Goal: Task Accomplishment & Management: Use online tool/utility

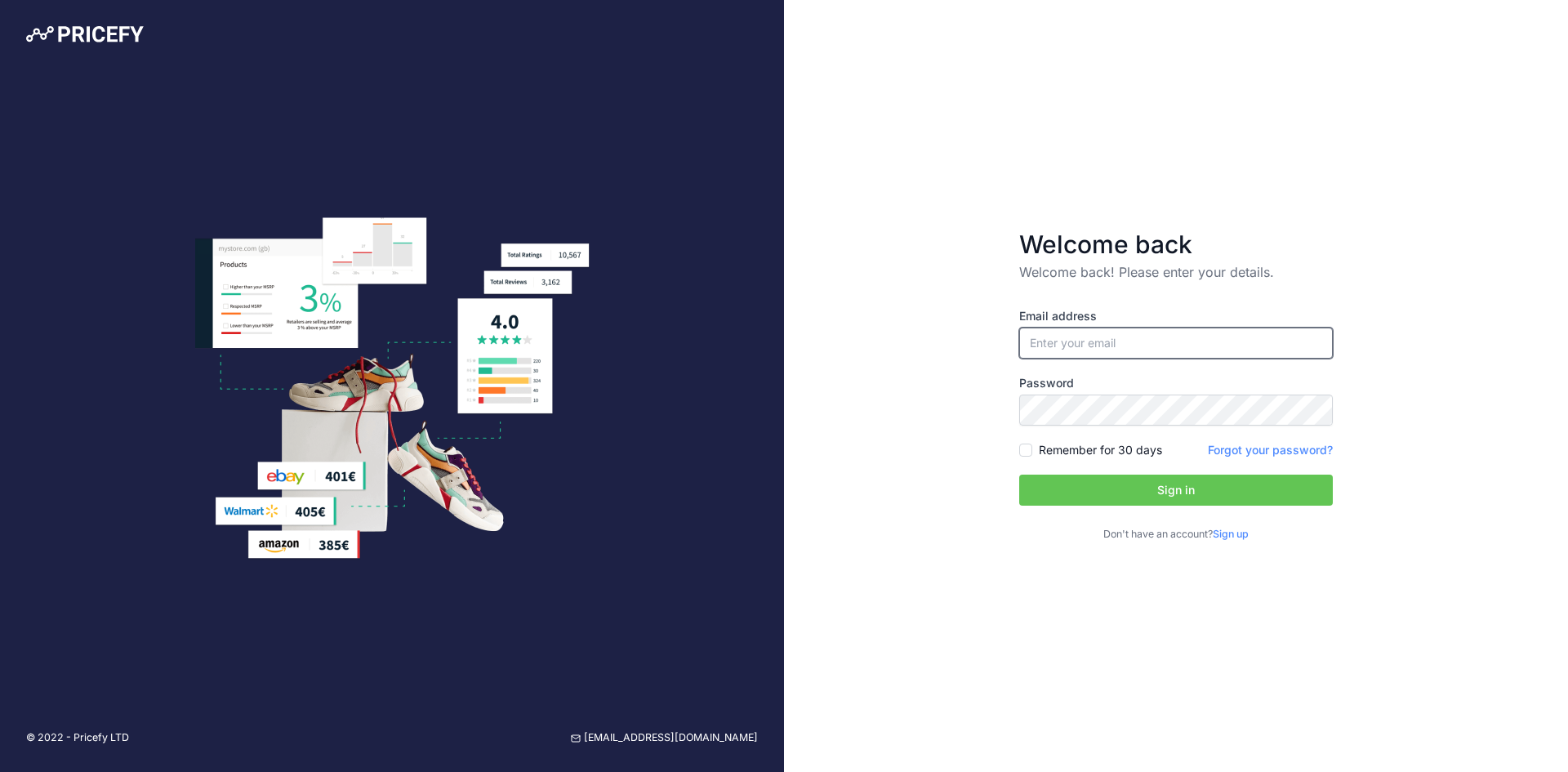
type input "[EMAIL_ADDRESS][DOMAIN_NAME]"
click at [1193, 492] on button "Sign in" at bounding box center [1175, 490] width 313 height 31
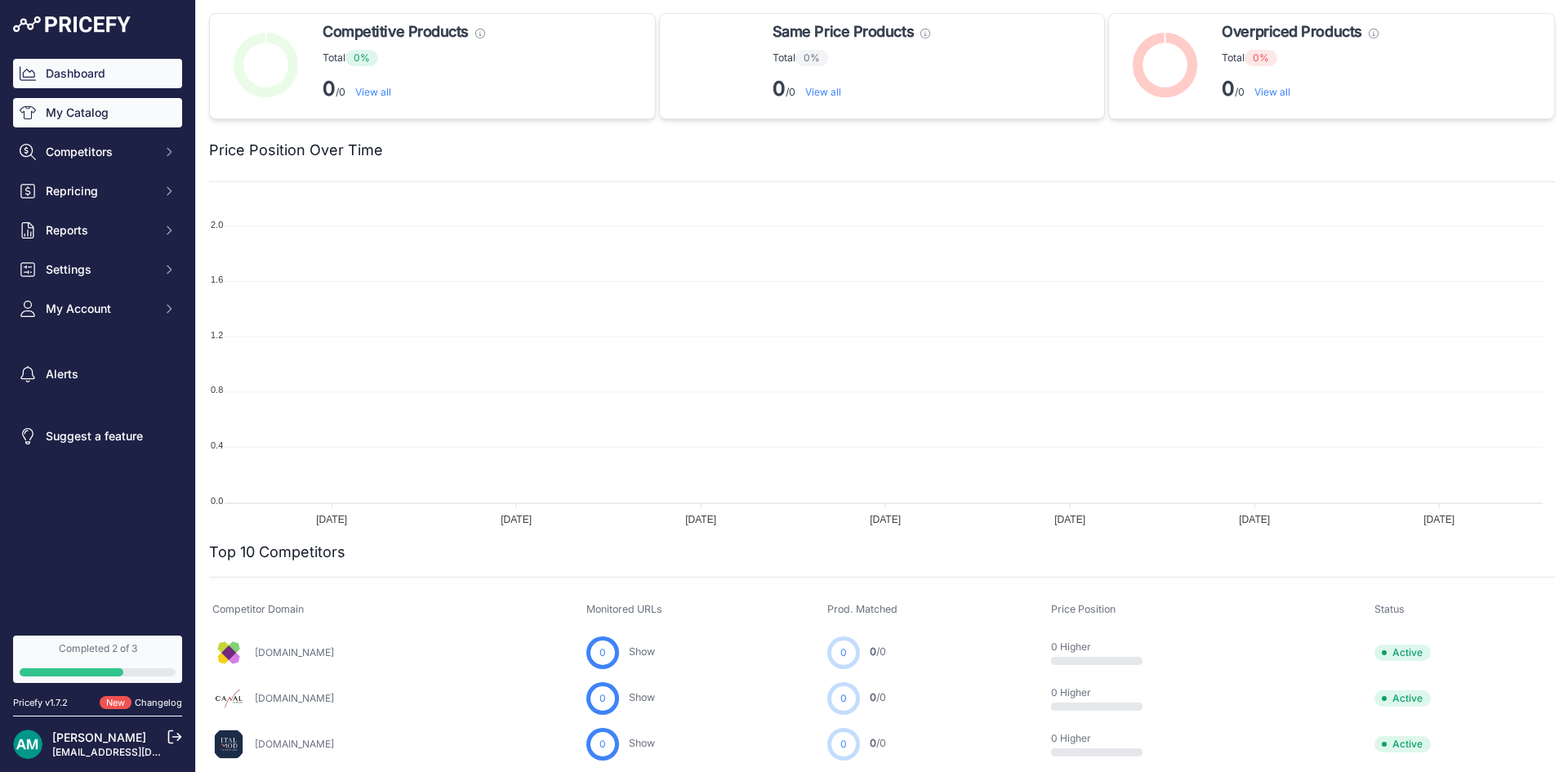
click at [85, 117] on link "My Catalog" at bounding box center [97, 112] width 169 height 29
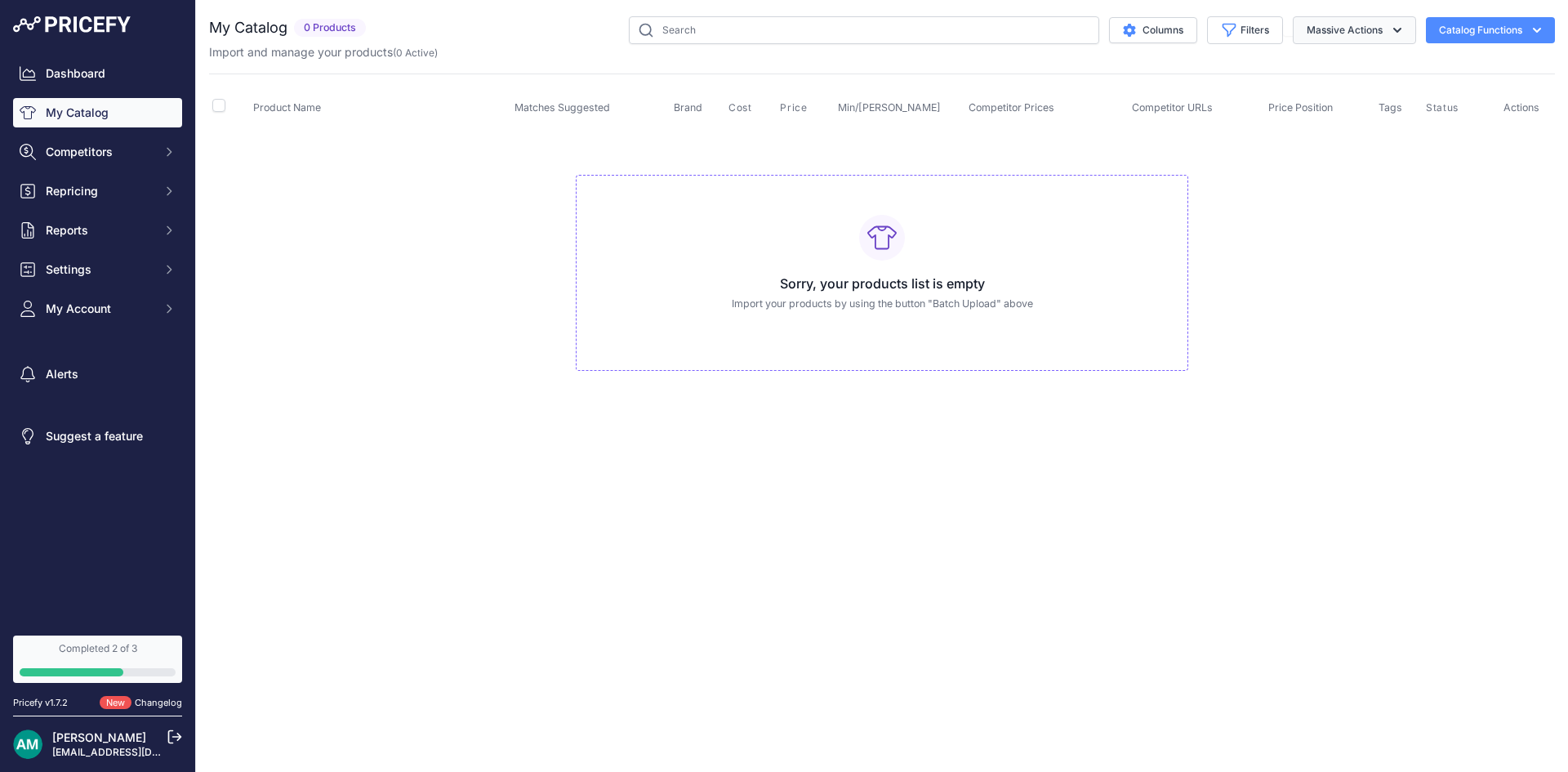
click at [1382, 34] on button "Massive Actions" at bounding box center [1354, 30] width 123 height 27
click at [1118, 487] on div "Close You are not connected to the internet." at bounding box center [883, 386] width 1372 height 772
click at [88, 159] on span "Competitors" at bounding box center [99, 152] width 107 height 16
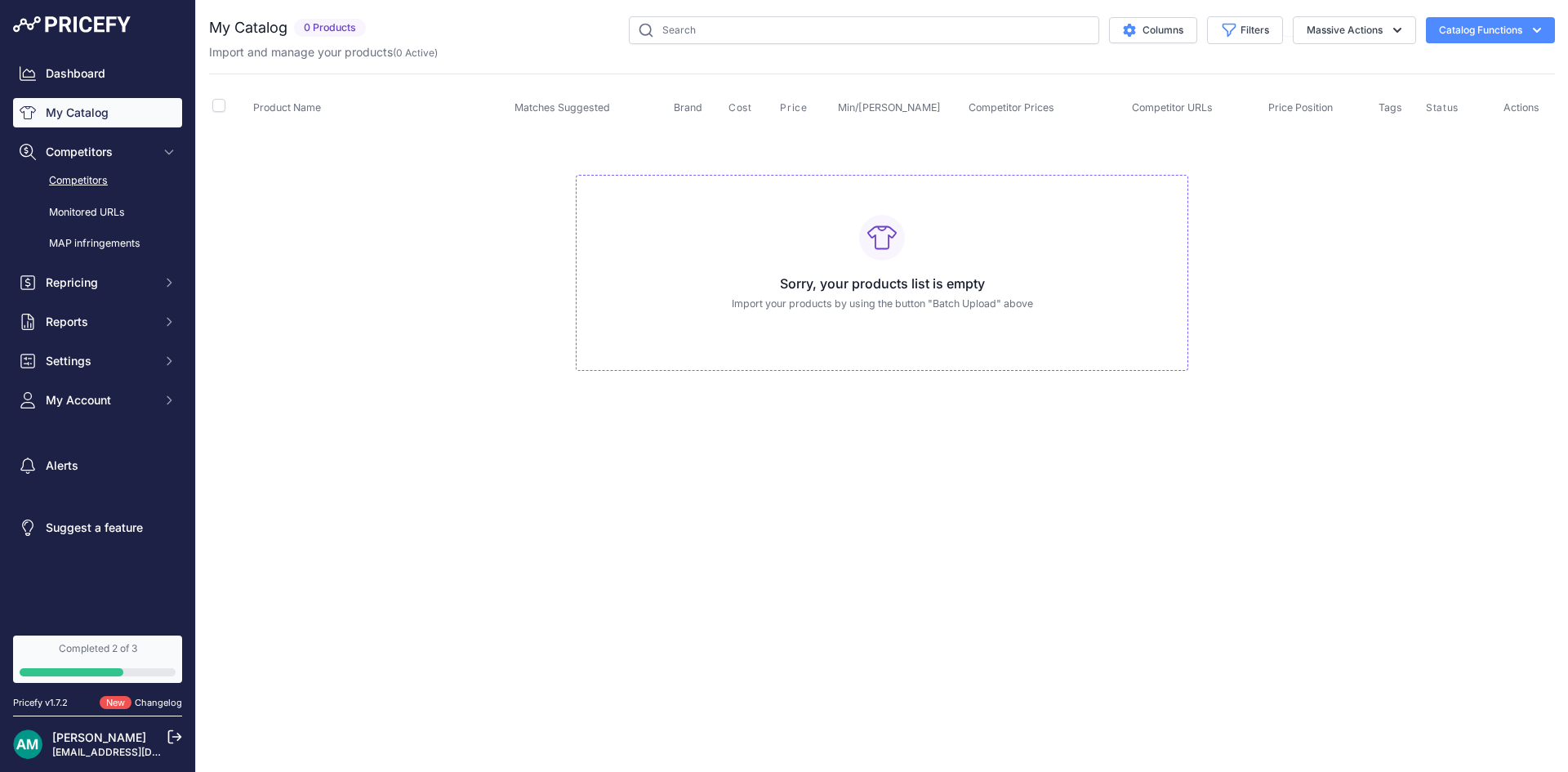
click at [100, 180] on link "Competitors" at bounding box center [97, 180] width 169 height 28
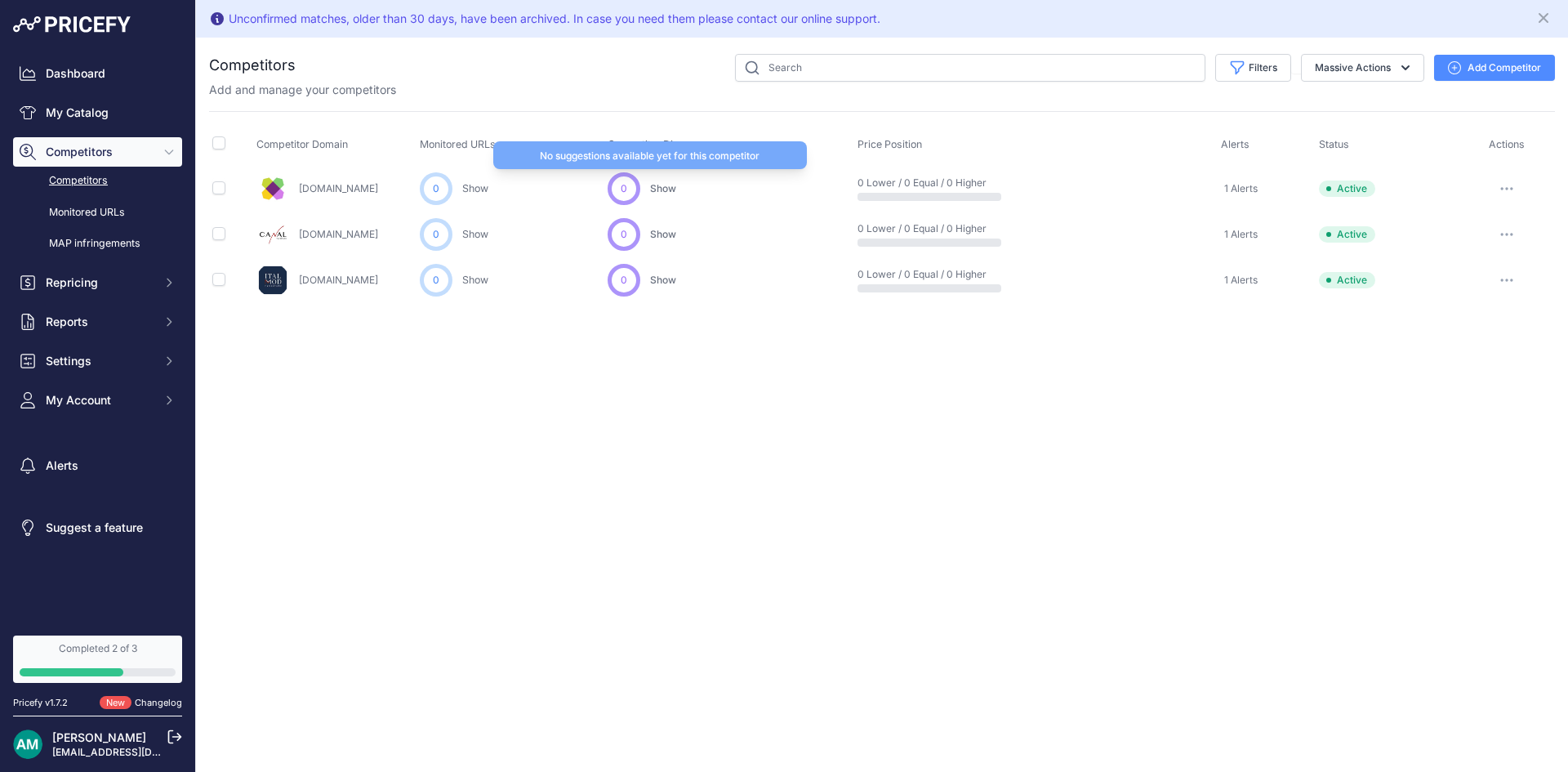
click at [665, 191] on span "Show" at bounding box center [662, 187] width 26 height 12
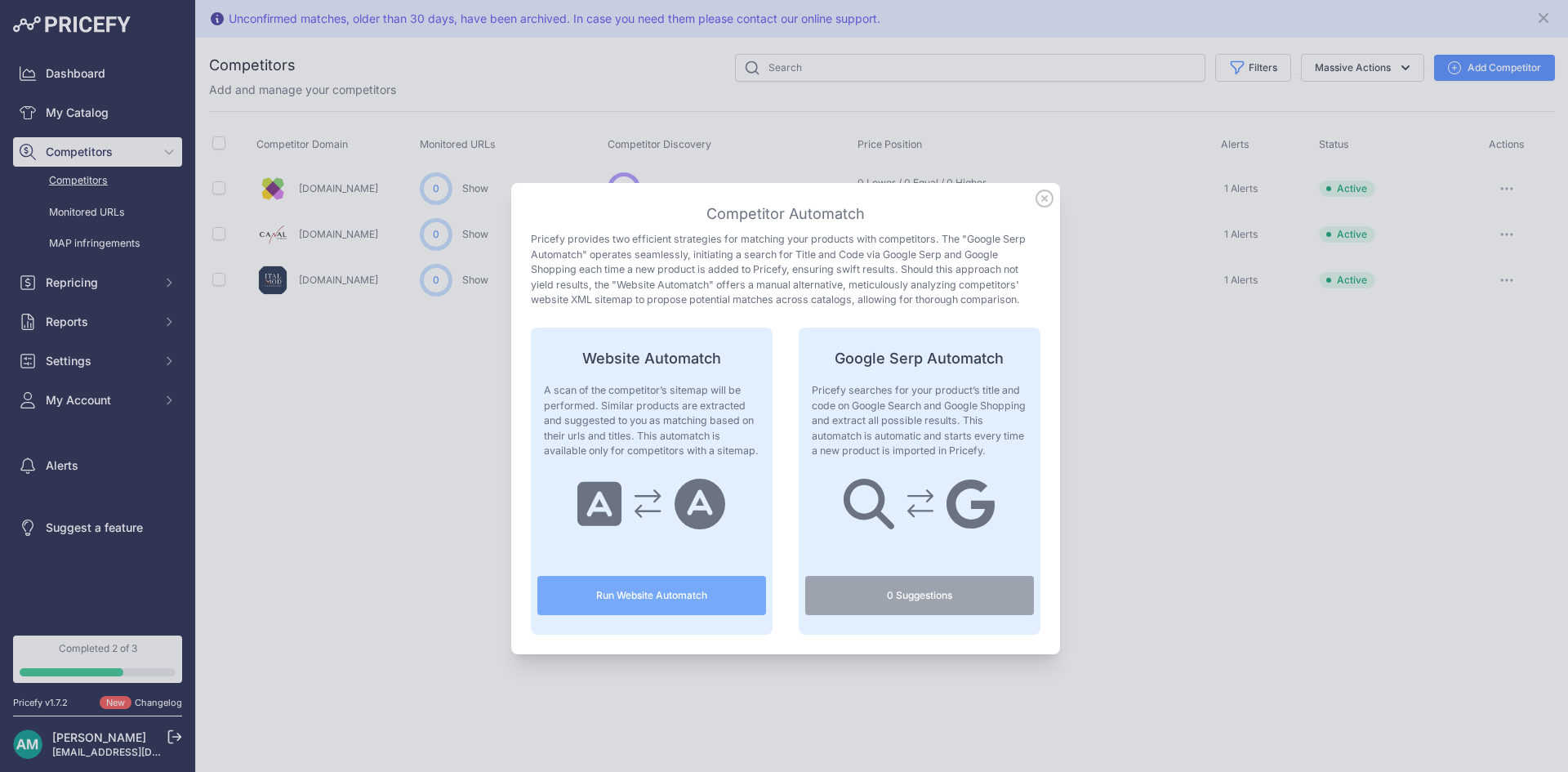
click at [652, 599] on button "Run Website Automatch" at bounding box center [652, 595] width 228 height 39
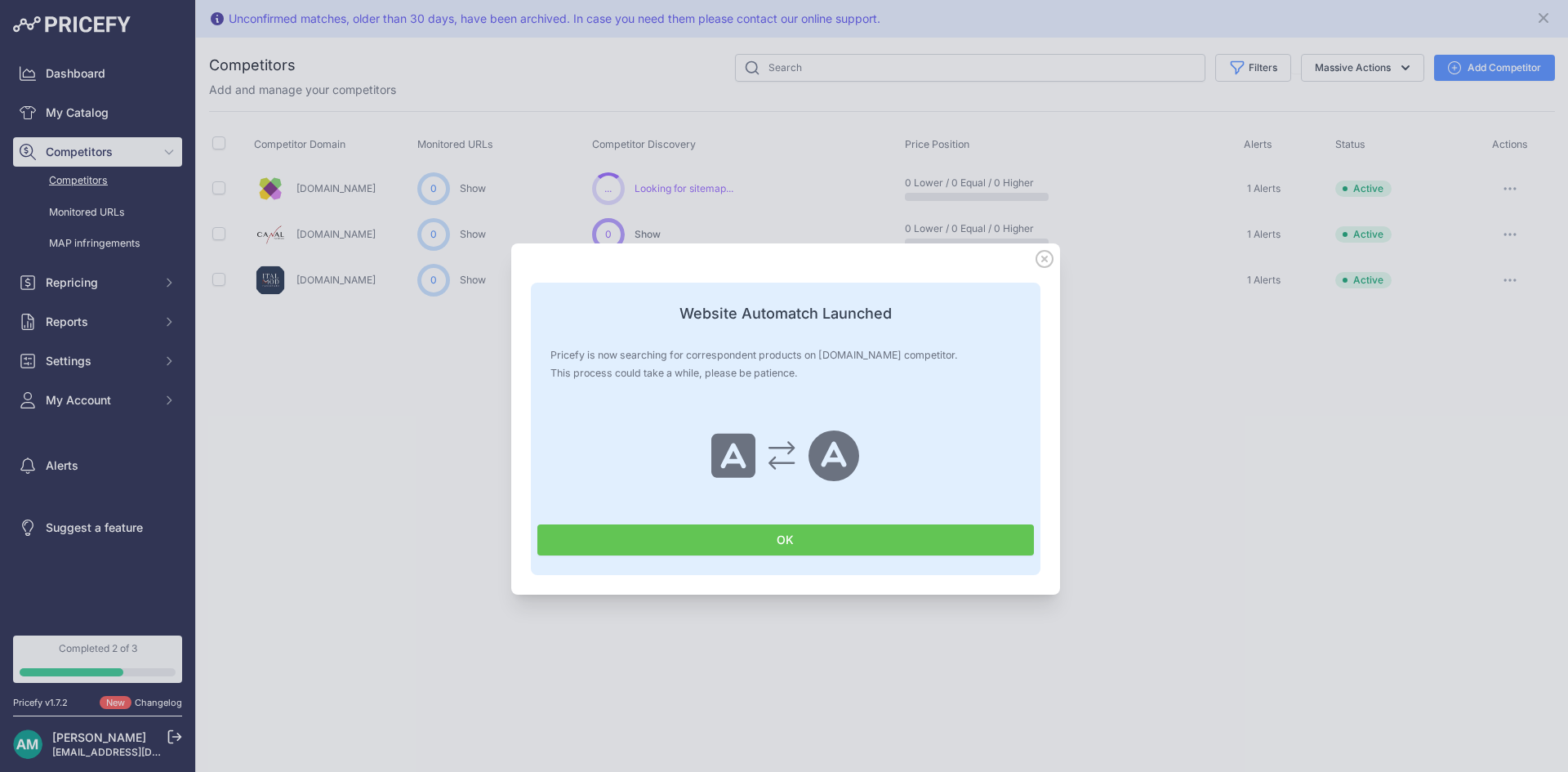
click at [789, 550] on button "OK" at bounding box center [785, 540] width 496 height 31
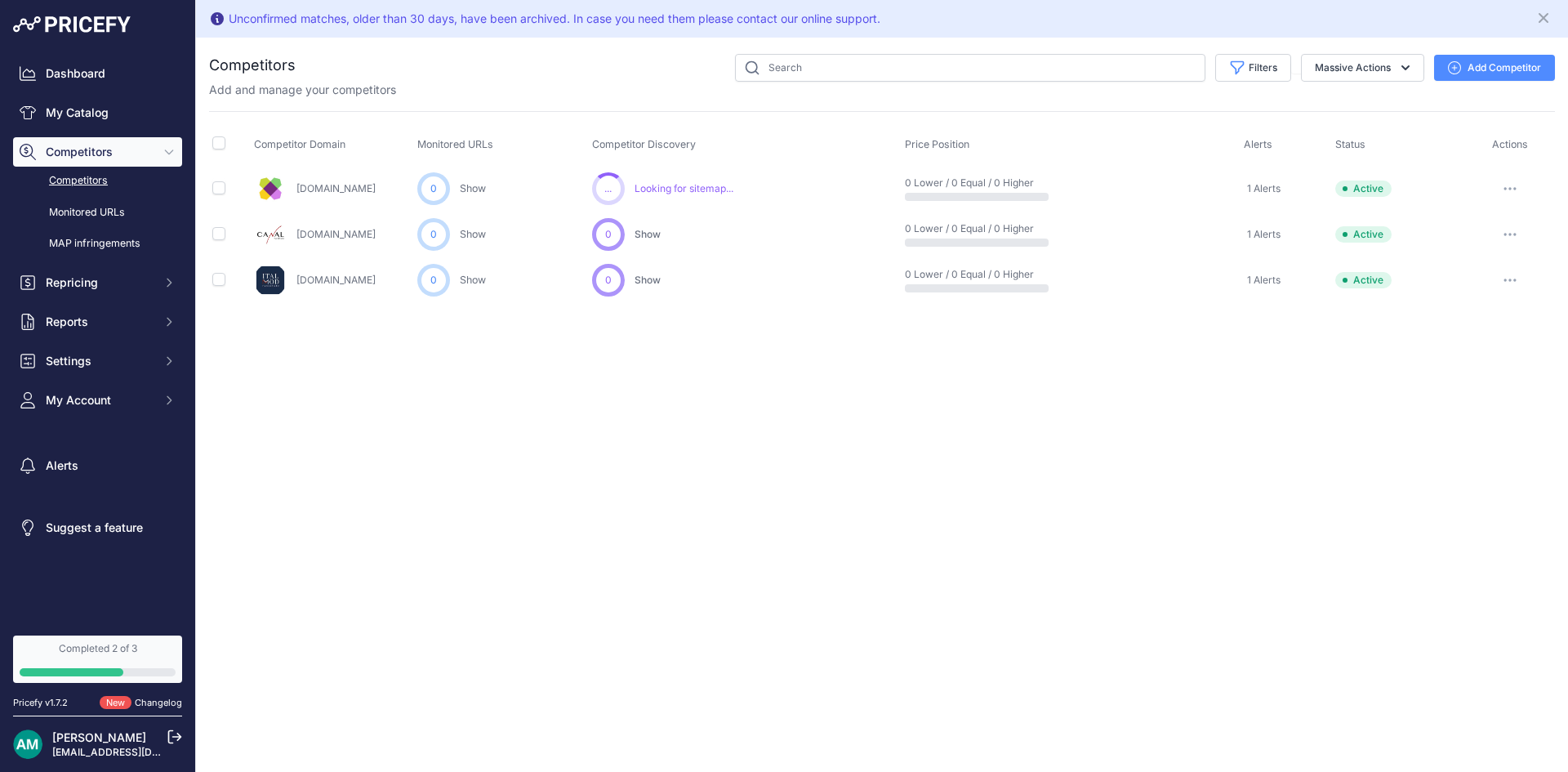
click at [1514, 188] on icon "button" at bounding box center [1515, 189] width 2 height 2
click at [873, 548] on div "Unconfirmed matches, older than 30 days, have been archived. In case you need t…" at bounding box center [883, 386] width 1372 height 772
click at [91, 209] on link "Monitored URLs" at bounding box center [97, 212] width 169 height 28
